Goal: Transaction & Acquisition: Purchase product/service

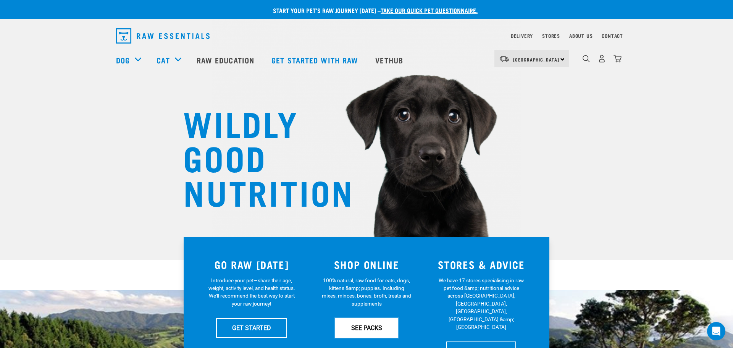
click at [361, 326] on link "SEE PACKS" at bounding box center [366, 327] width 63 height 19
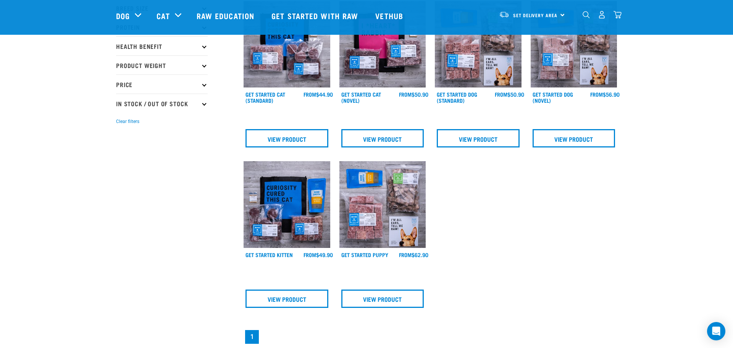
scroll to position [47, 0]
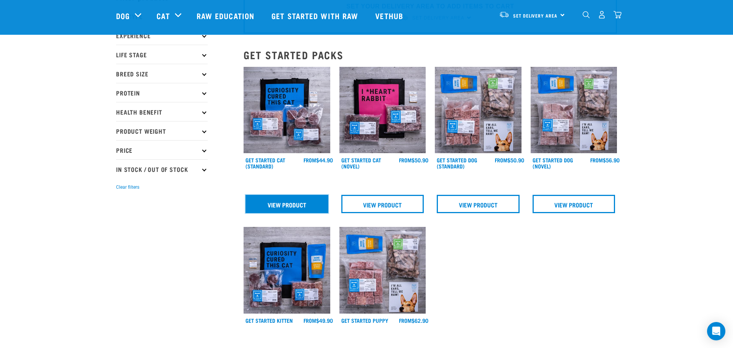
click at [279, 203] on link "View Product" at bounding box center [286, 204] width 83 height 18
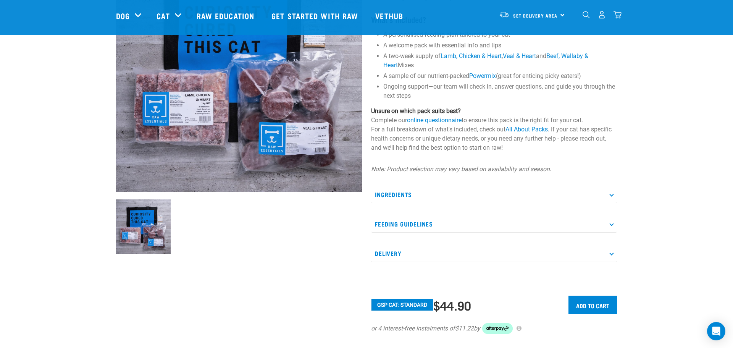
scroll to position [168, 0]
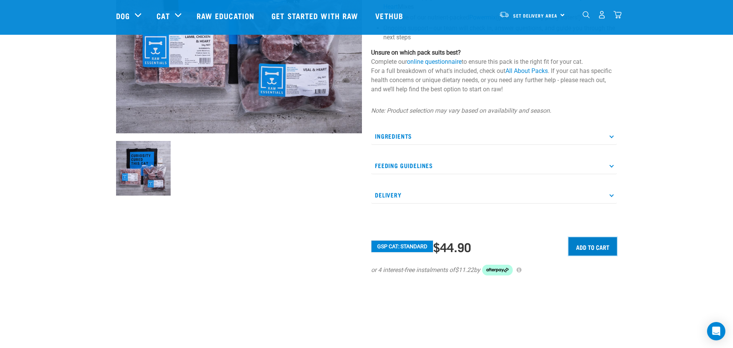
click at [588, 247] on input "Add to cart" at bounding box center [592, 246] width 48 height 18
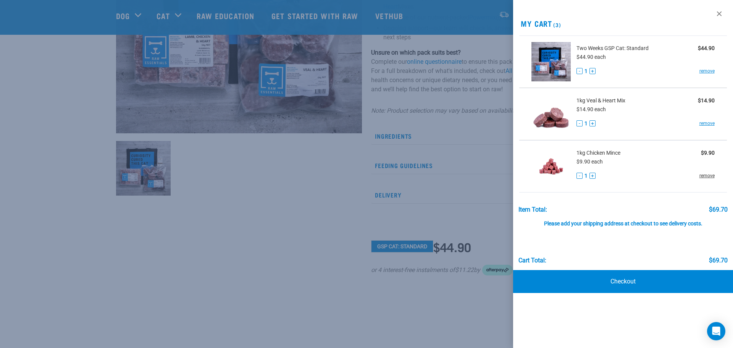
click at [708, 175] on link "remove" at bounding box center [706, 175] width 15 height 7
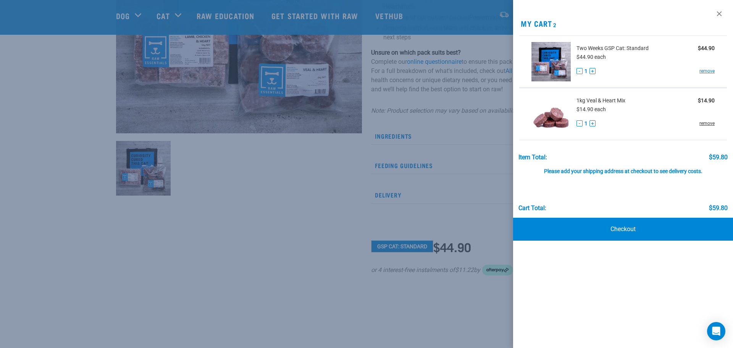
click at [709, 123] on link "remove" at bounding box center [706, 123] width 15 height 7
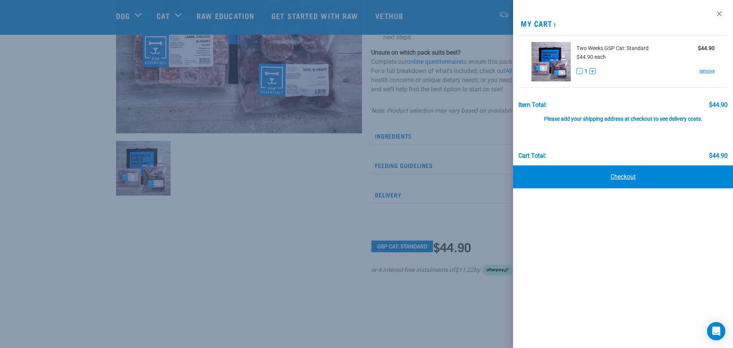
click at [624, 177] on link "Checkout" at bounding box center [623, 176] width 220 height 23
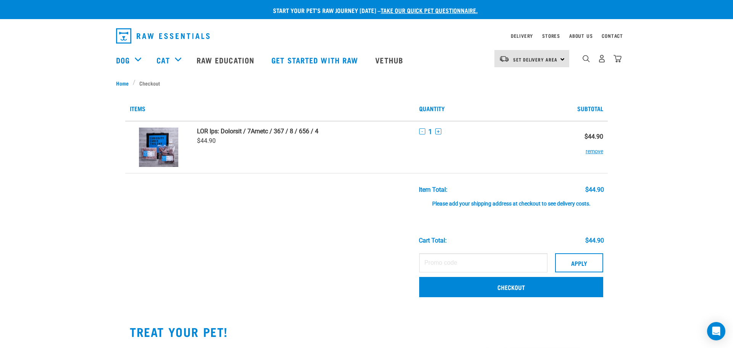
click at [563, 58] on div "Set Delivery Area North Island South Island" at bounding box center [531, 58] width 75 height 17
click at [527, 82] on link "[GEOGRAPHIC_DATA]" at bounding box center [530, 80] width 73 height 17
click at [512, 286] on link "Checkout" at bounding box center [511, 287] width 184 height 20
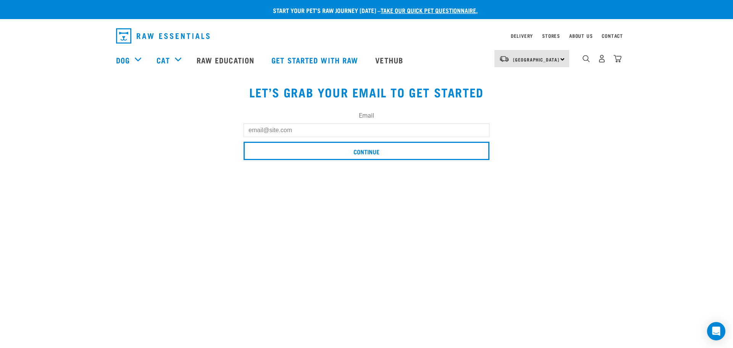
click at [376, 132] on input "Email" at bounding box center [366, 130] width 246 height 14
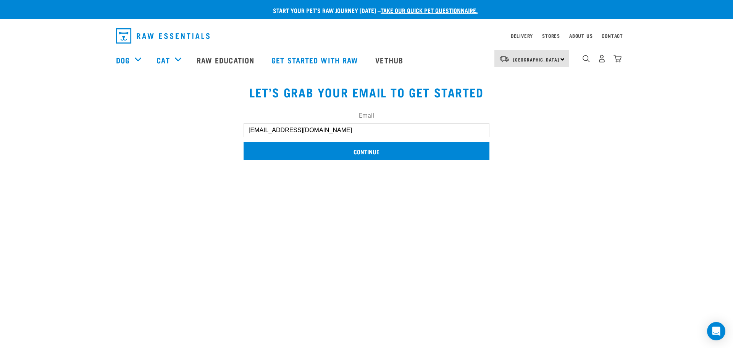
type input "[EMAIL_ADDRESS][DOMAIN_NAME]"
click at [362, 154] on input "Continue" at bounding box center [366, 151] width 246 height 18
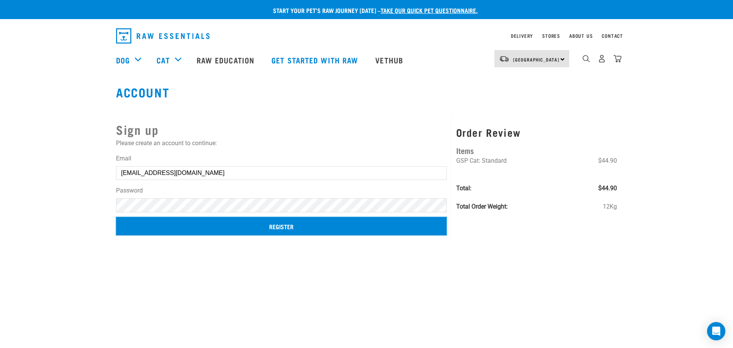
click at [284, 225] on input "Register" at bounding box center [281, 226] width 330 height 18
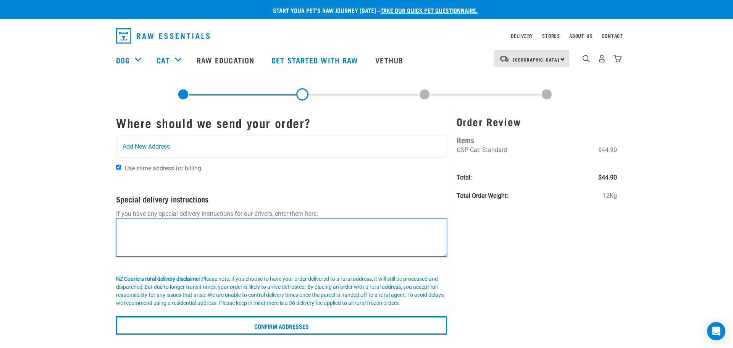
click at [369, 231] on textarea at bounding box center [281, 237] width 331 height 38
click at [156, 148] on span "Add New Address" at bounding box center [146, 146] width 47 height 9
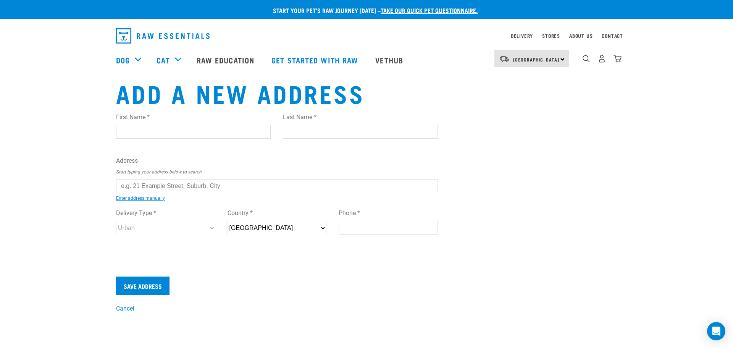
click at [231, 132] on input "First Name *" at bounding box center [193, 132] width 155 height 14
type input "[PERSON_NAME]"
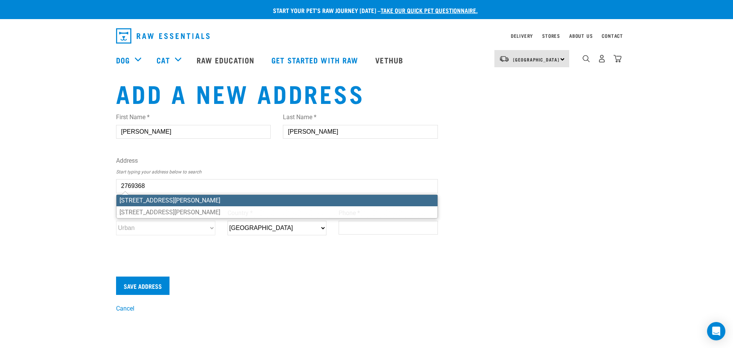
click at [216, 202] on div "First Name * [PERSON_NAME] Last Name * [PERSON_NAME] Address Start typing your …" at bounding box center [277, 180] width 322 height 149
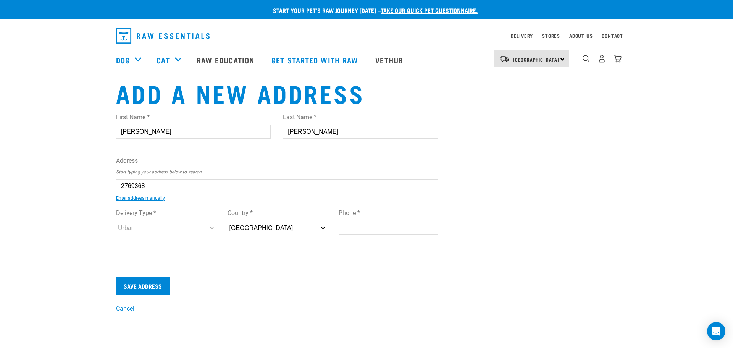
type input "[STREET_ADDRESS][PERSON_NAME]"
type input "Matakatia"
type input "[GEOGRAPHIC_DATA]"
select select "AUK"
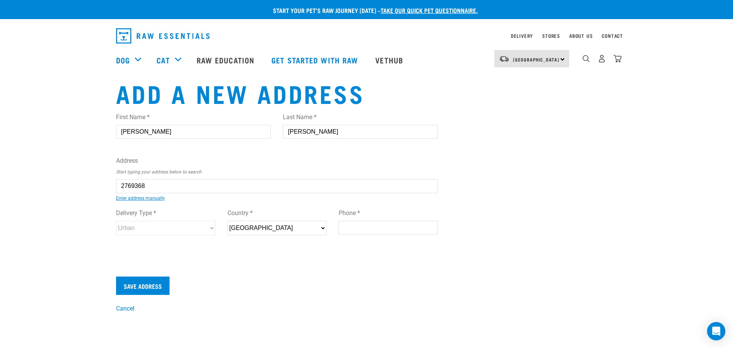
type input "0930"
select select "Urban"
click at [153, 196] on link "Enter address manually" at bounding box center [140, 197] width 49 height 5
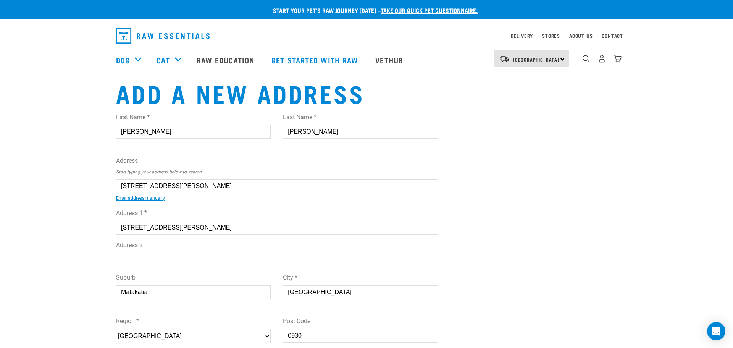
click at [127, 186] on input "[STREET_ADDRESS][PERSON_NAME]" at bounding box center [277, 186] width 322 height 14
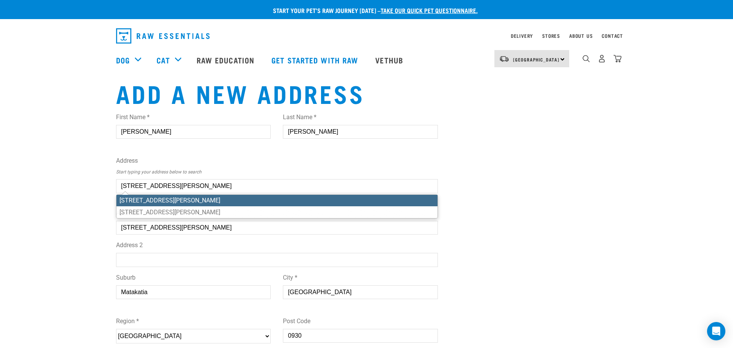
type input "[STREET_ADDRESS][PERSON_NAME]"
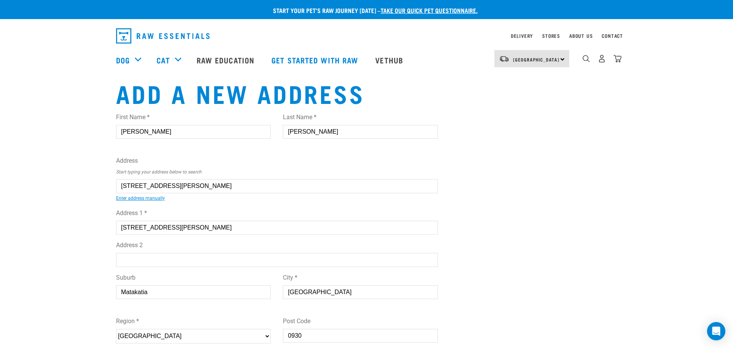
click at [126, 228] on input "[STREET_ADDRESS][PERSON_NAME]" at bounding box center [277, 228] width 322 height 14
type input "[STREET_ADDRESS][PERSON_NAME]"
type input "Matakatia"
type input "Whangaparaoa"
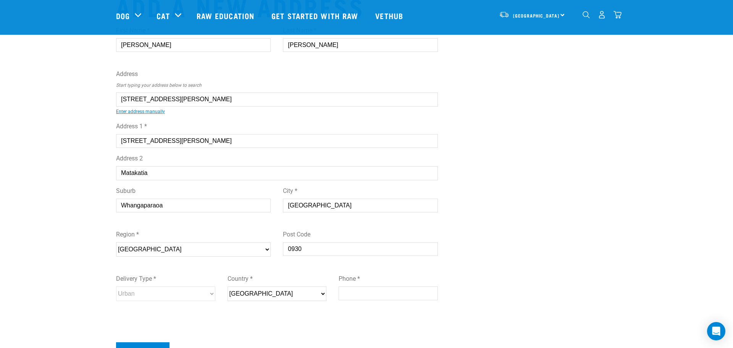
scroll to position [157, 0]
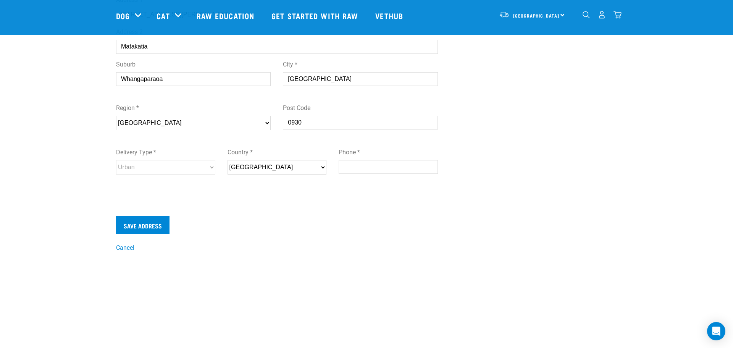
click at [364, 163] on input "Phone *" at bounding box center [388, 167] width 99 height 14
type input "02109198426"
click at [135, 225] on input "Save Address" at bounding box center [142, 225] width 53 height 18
